Goal: Information Seeking & Learning: Learn about a topic

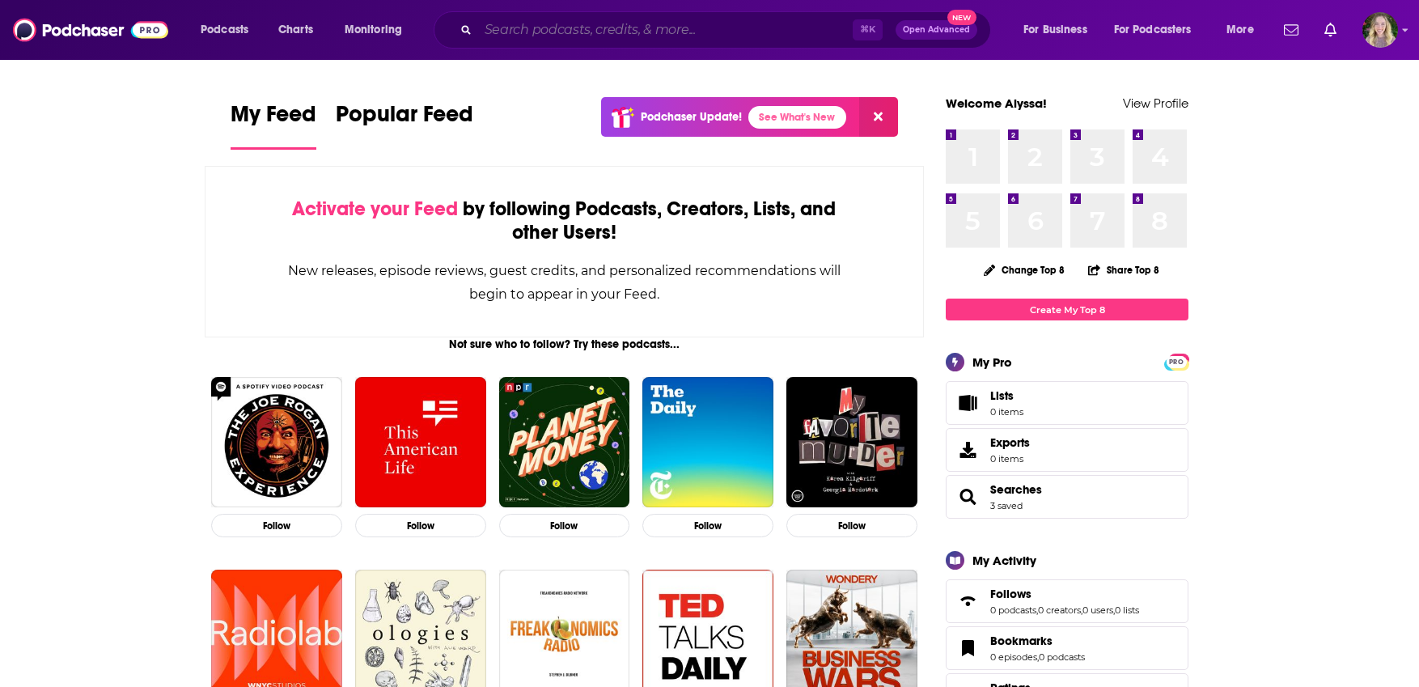
click at [522, 21] on input "Search podcasts, credits, & more..." at bounding box center [665, 30] width 375 height 26
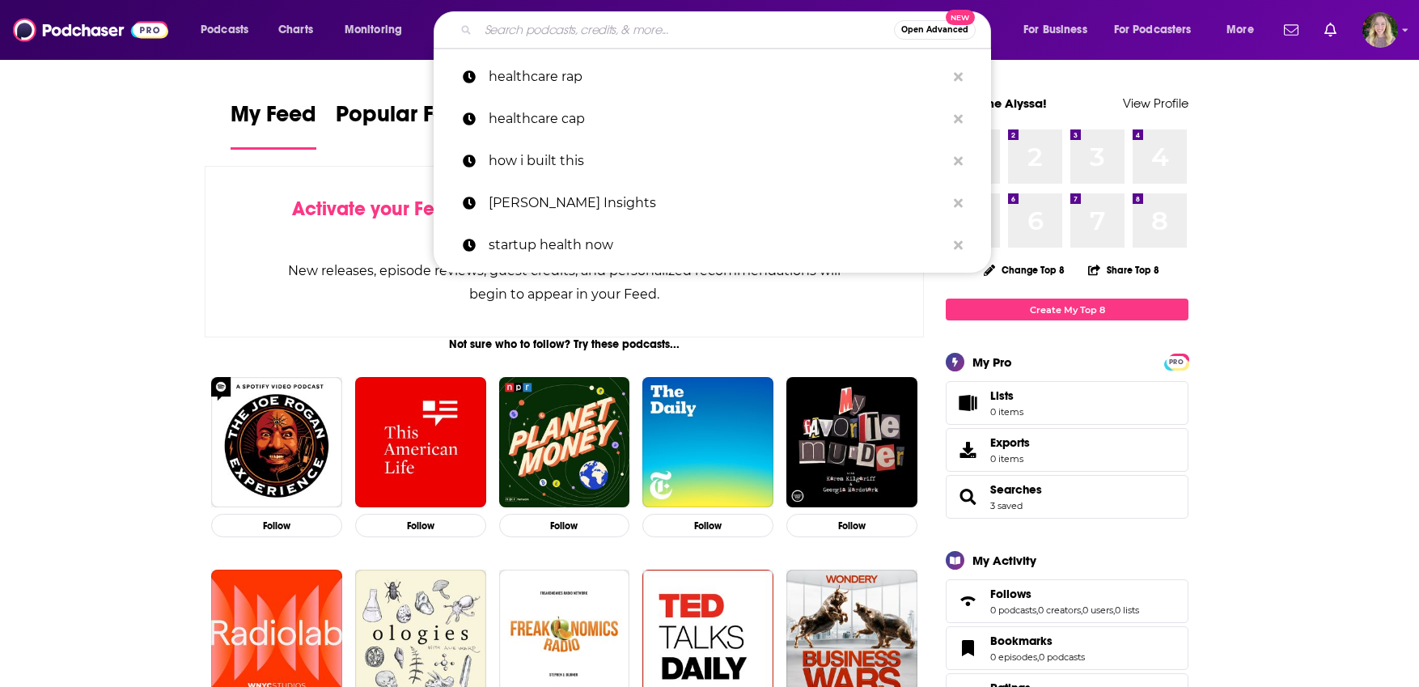
paste input "The Assignment with [PERSON_NAME]"
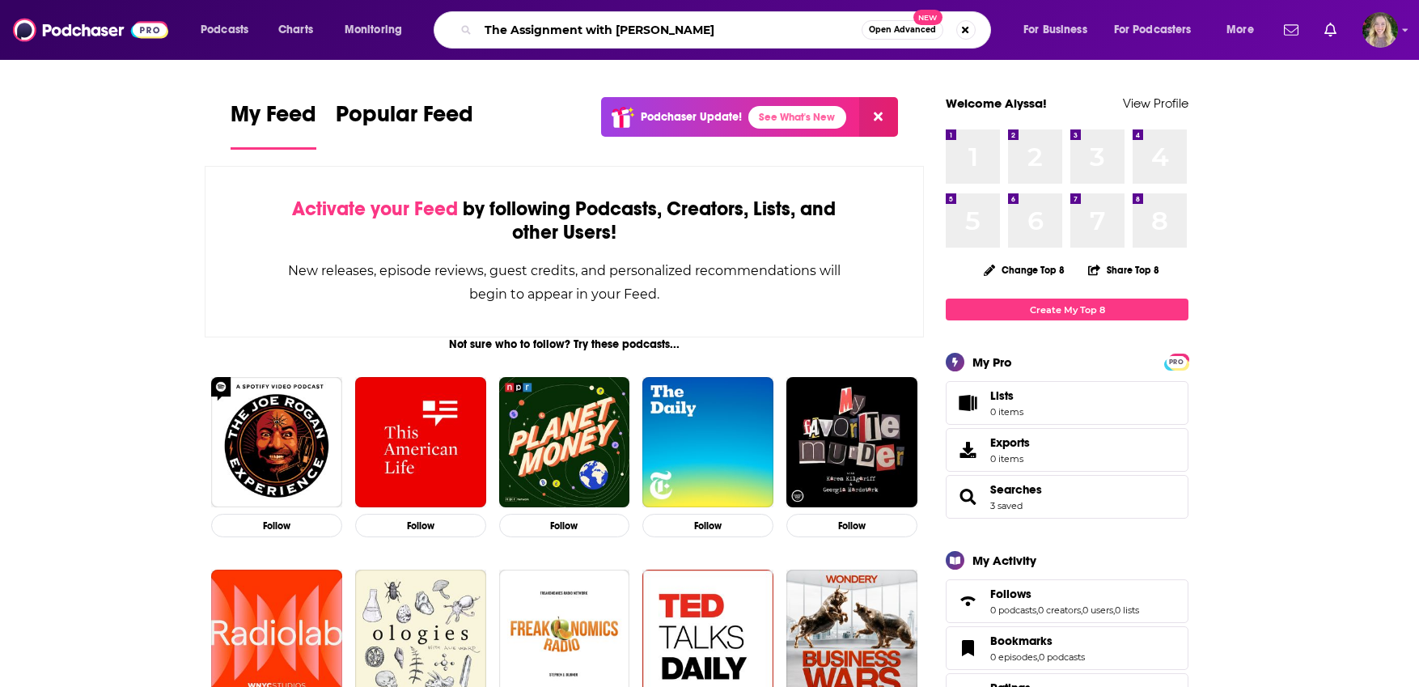
type input "The Assignment with [PERSON_NAME]"
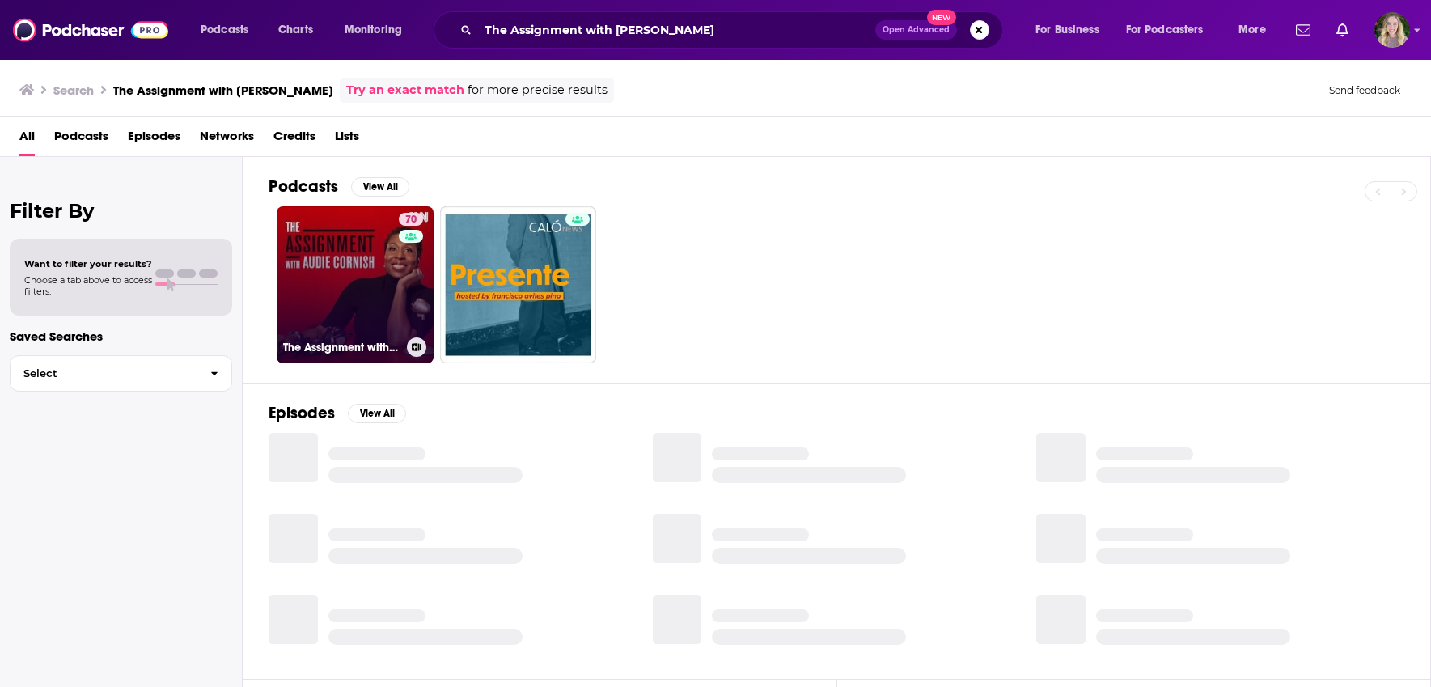
click at [337, 275] on link "70 The Assignment with [PERSON_NAME]" at bounding box center [355, 284] width 157 height 157
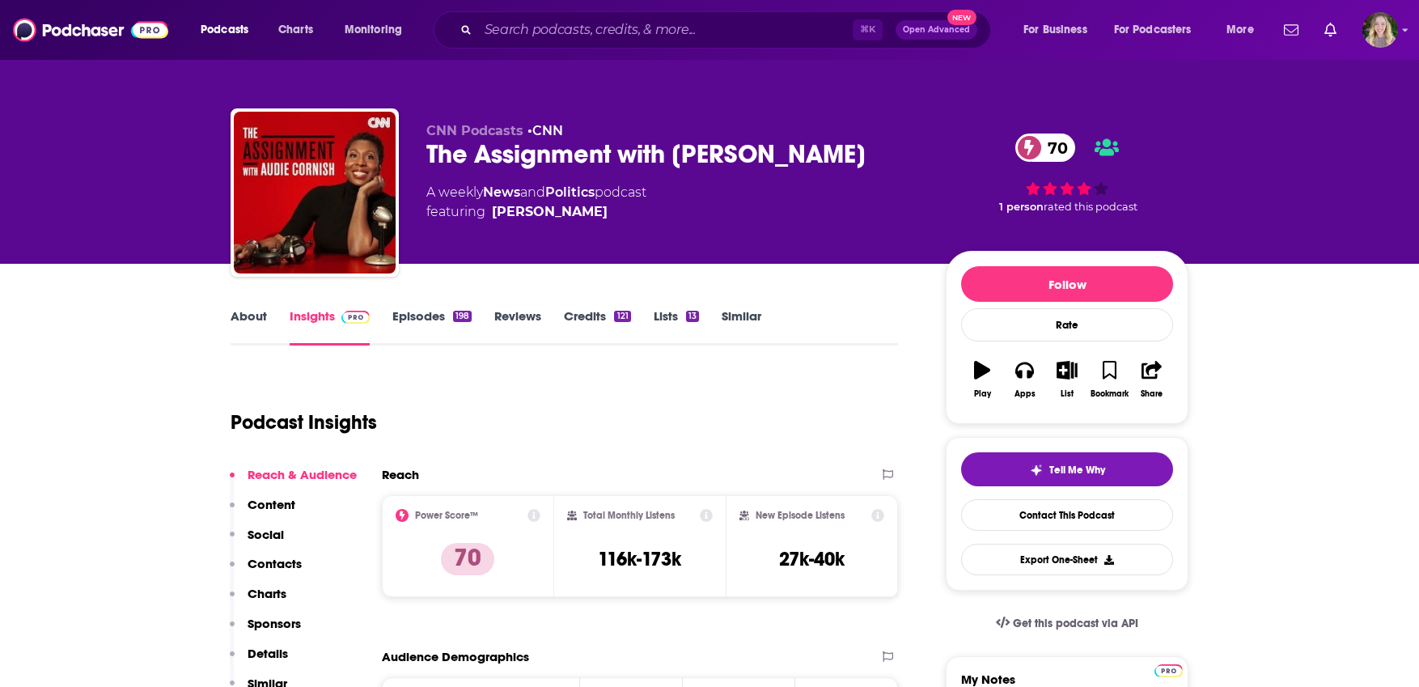
click at [242, 321] on link "About" at bounding box center [249, 326] width 36 height 37
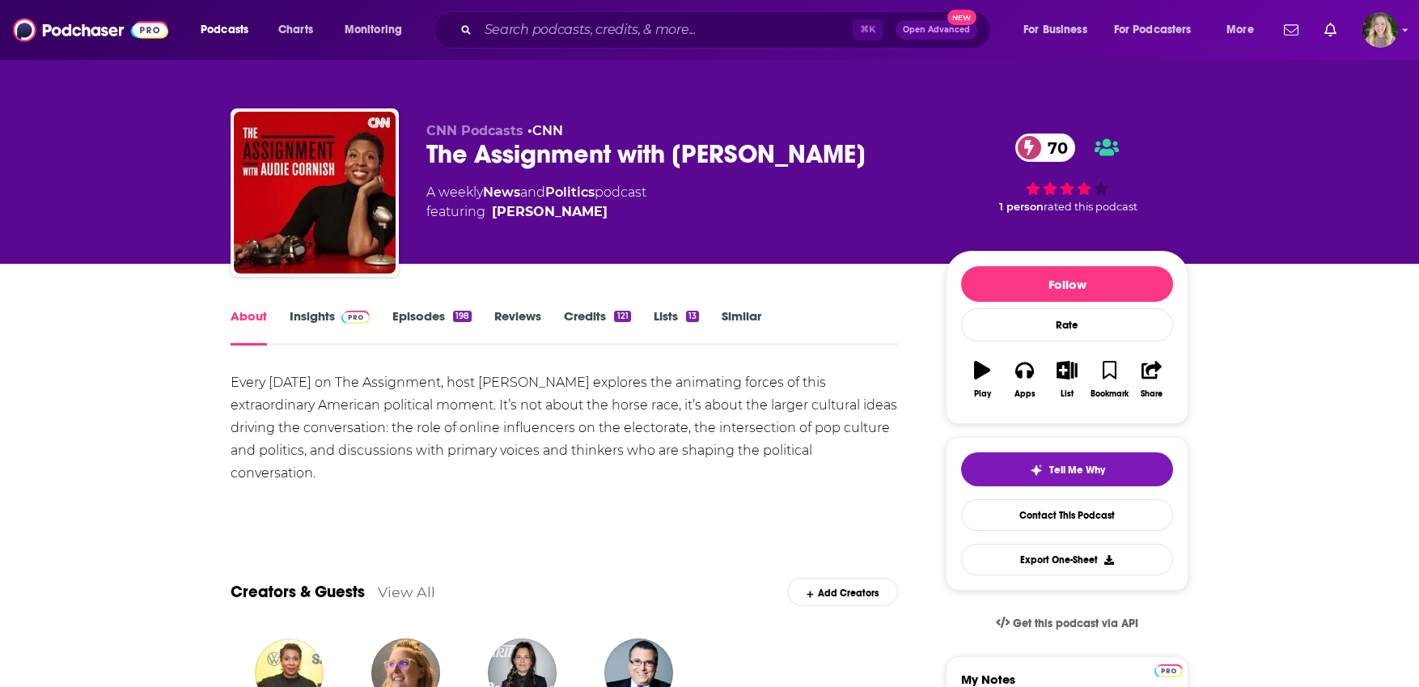
click at [324, 313] on link "Insights" at bounding box center [330, 326] width 80 height 37
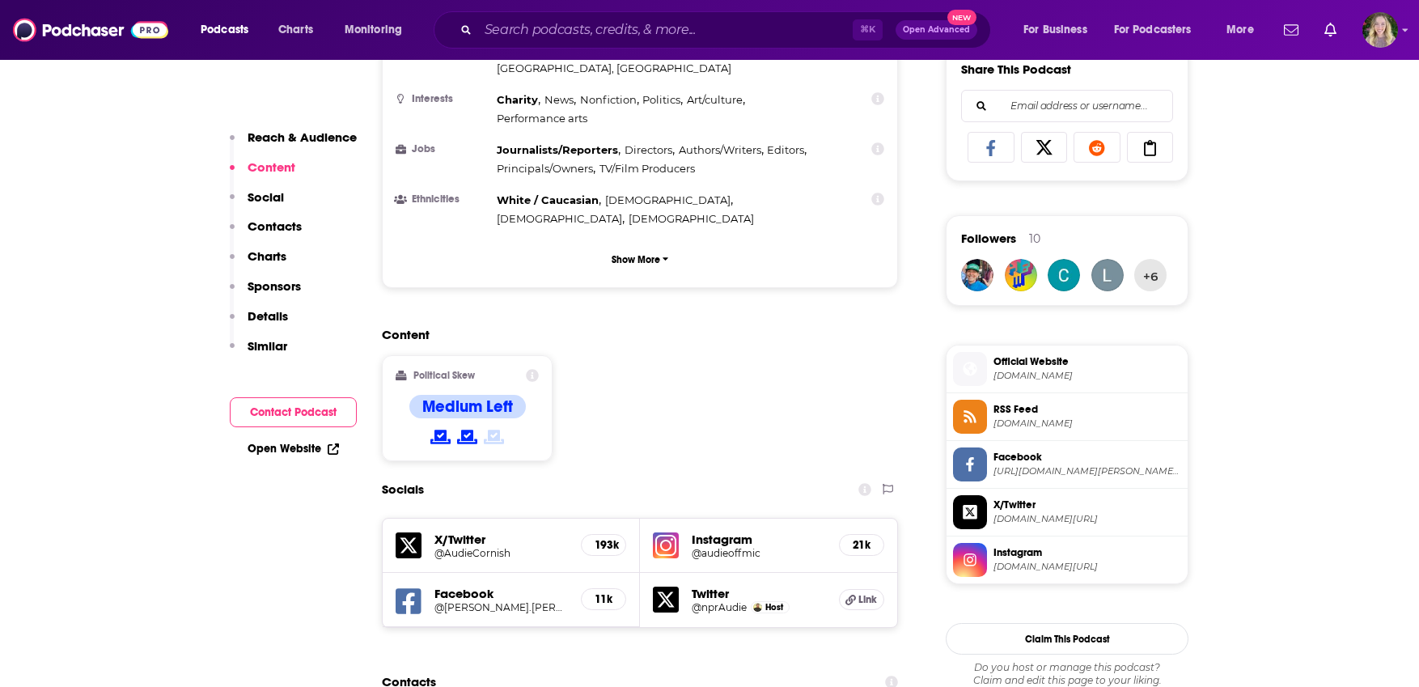
scroll to position [1356, 0]
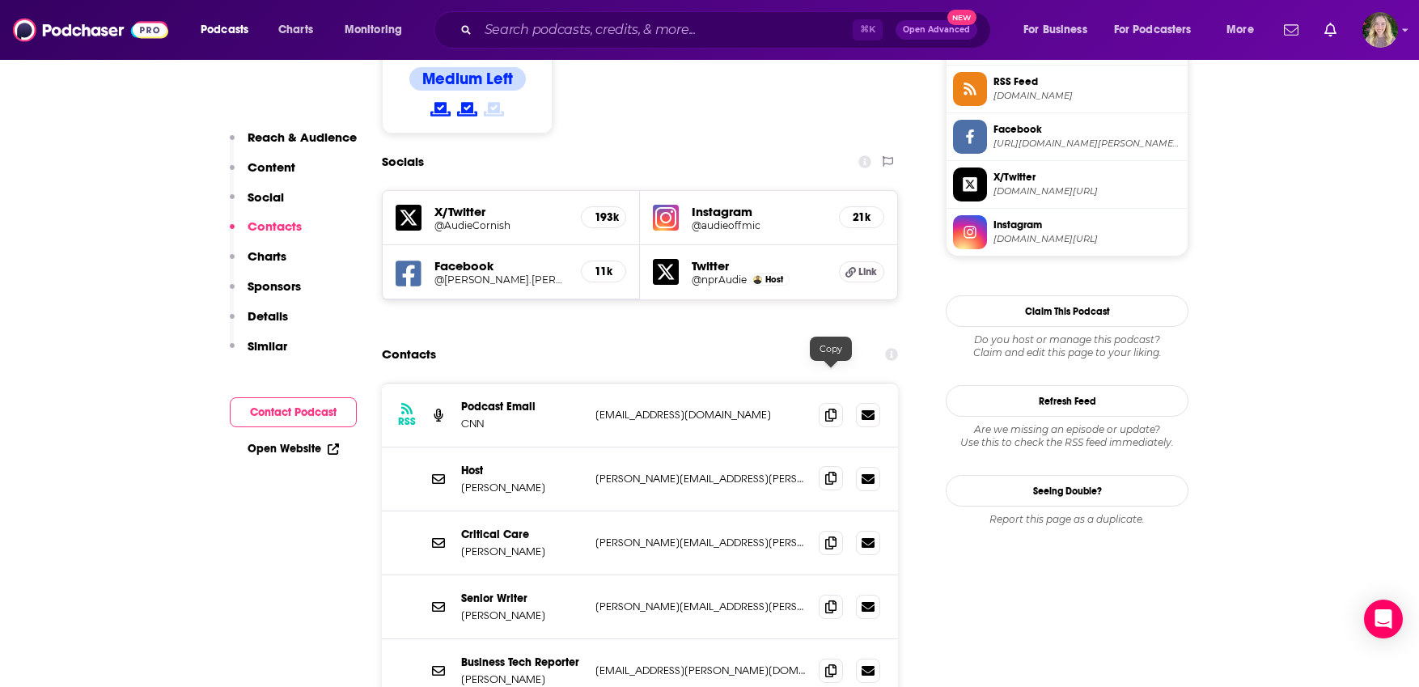
click at [827, 472] on icon at bounding box center [830, 478] width 11 height 13
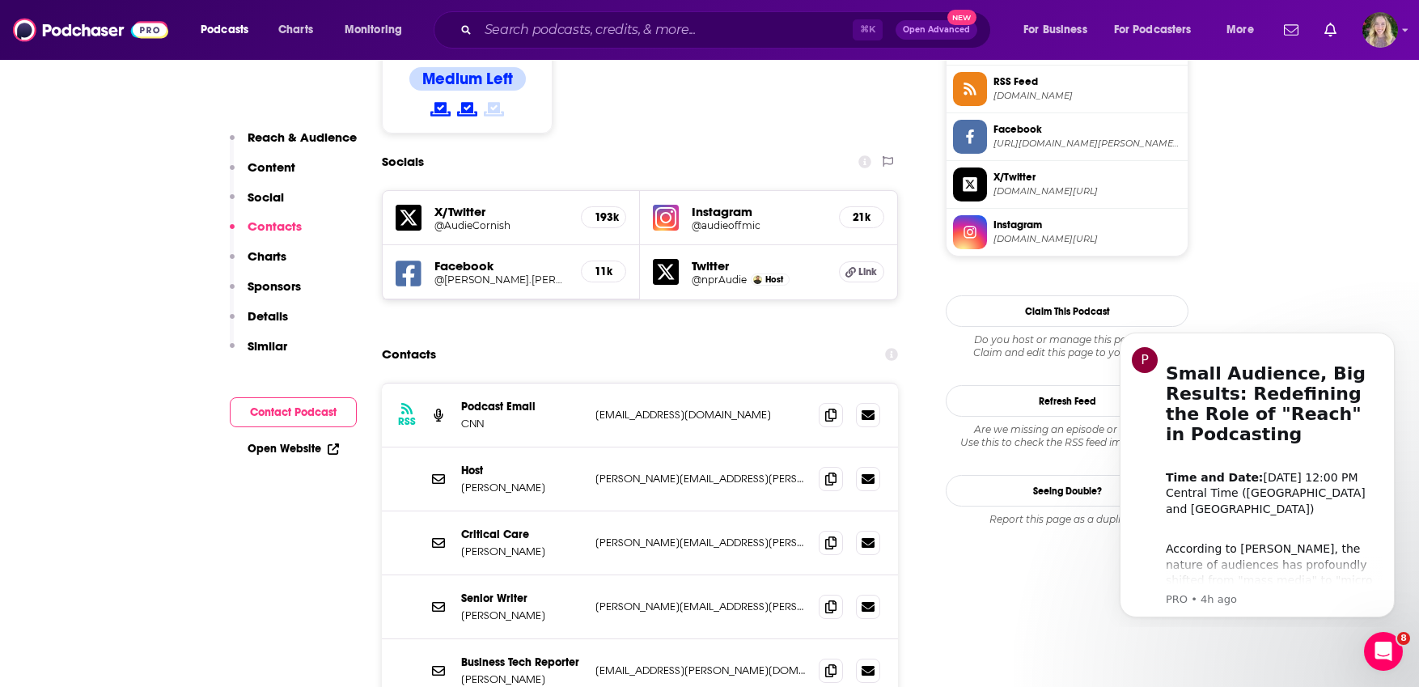
scroll to position [0, 0]
